Goal: Transaction & Acquisition: Purchase product/service

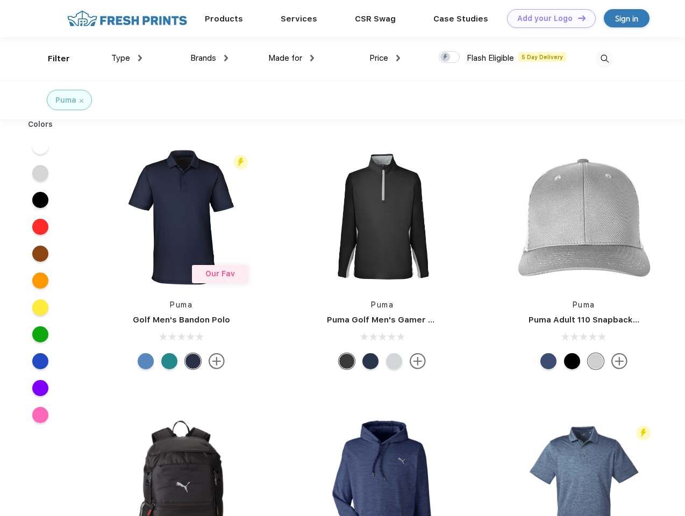
click at [548, 18] on link "Add your Logo Design Tool" at bounding box center [551, 18] width 89 height 19
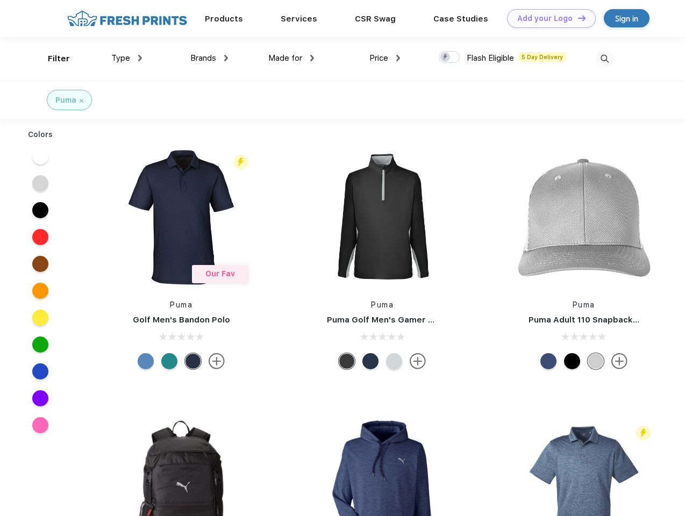
click at [0, 0] on div "Design Tool" at bounding box center [0, 0] width 0 height 0
click at [577, 18] on link "Add your Logo Design Tool" at bounding box center [551, 18] width 89 height 19
click at [52, 59] on div "Filter" at bounding box center [59, 59] width 22 height 12
click at [127, 58] on span "Type" at bounding box center [120, 58] width 19 height 10
click at [209, 58] on span "Brands" at bounding box center [203, 58] width 26 height 10
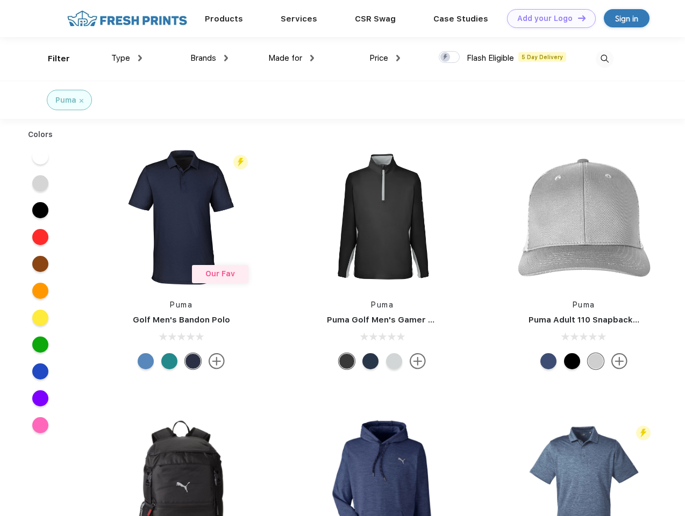
click at [292, 58] on span "Made for" at bounding box center [285, 58] width 34 height 10
click at [385, 58] on span "Price" at bounding box center [379, 58] width 19 height 10
click at [450, 58] on div at bounding box center [449, 57] width 21 height 12
click at [446, 58] on input "checkbox" at bounding box center [442, 54] width 7 height 7
click at [605, 59] on img at bounding box center [605, 59] width 18 height 18
